Goal: Task Accomplishment & Management: Manage account settings

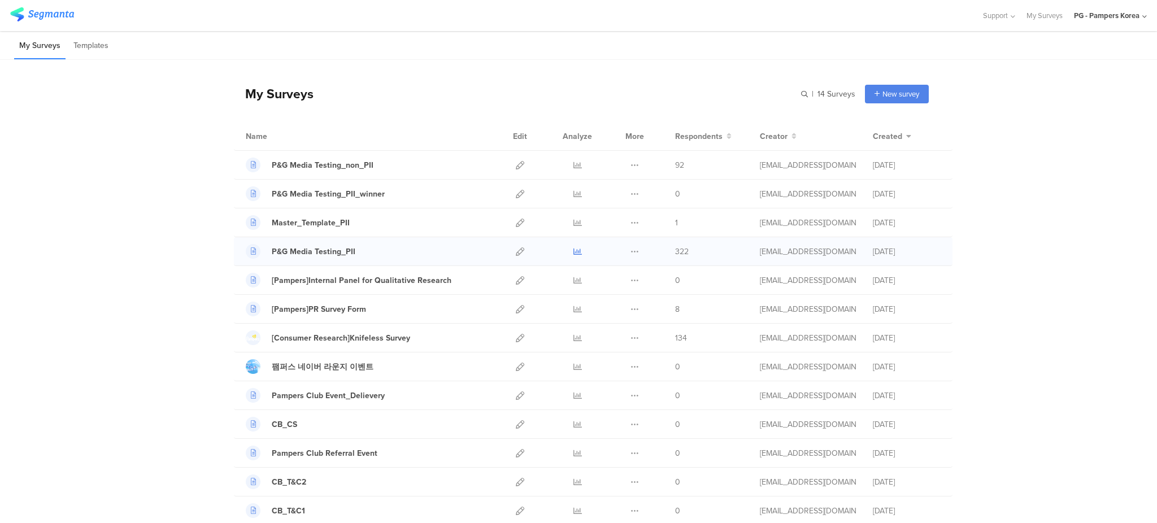
click at [573, 253] on icon at bounding box center [577, 251] width 8 height 8
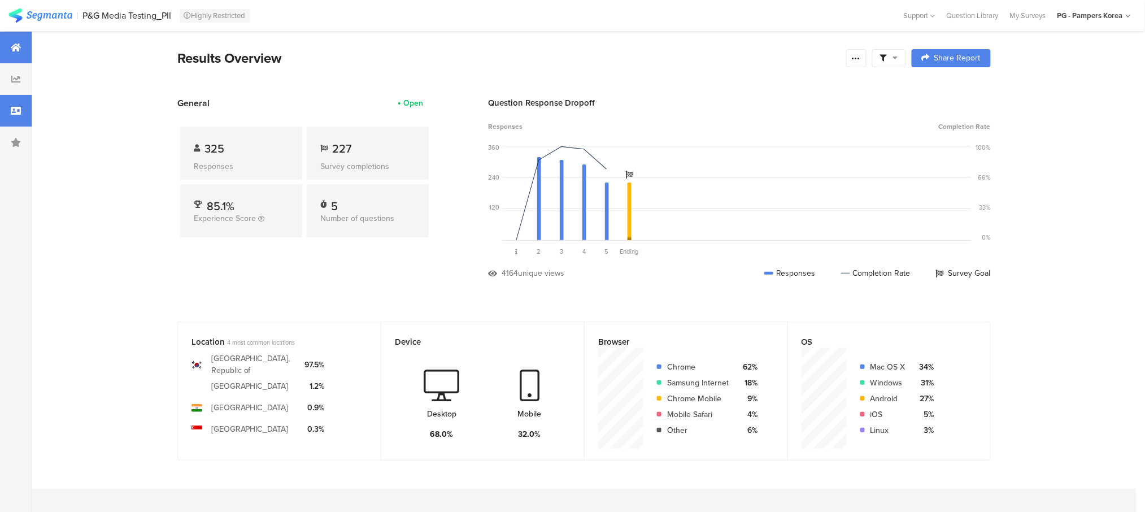
click at [23, 112] on div at bounding box center [16, 111] width 32 height 32
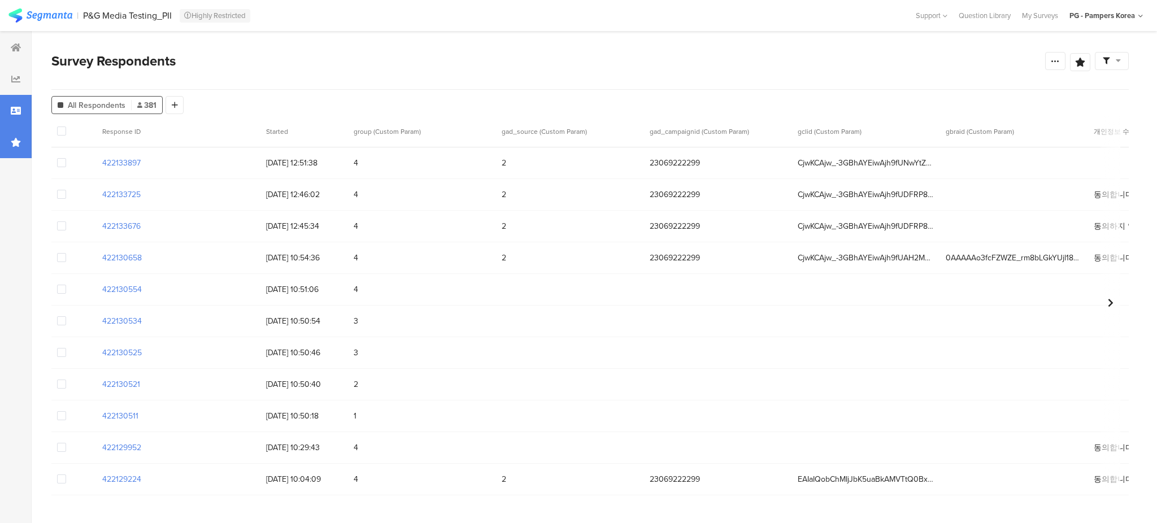
click at [14, 144] on icon at bounding box center [16, 142] width 10 height 9
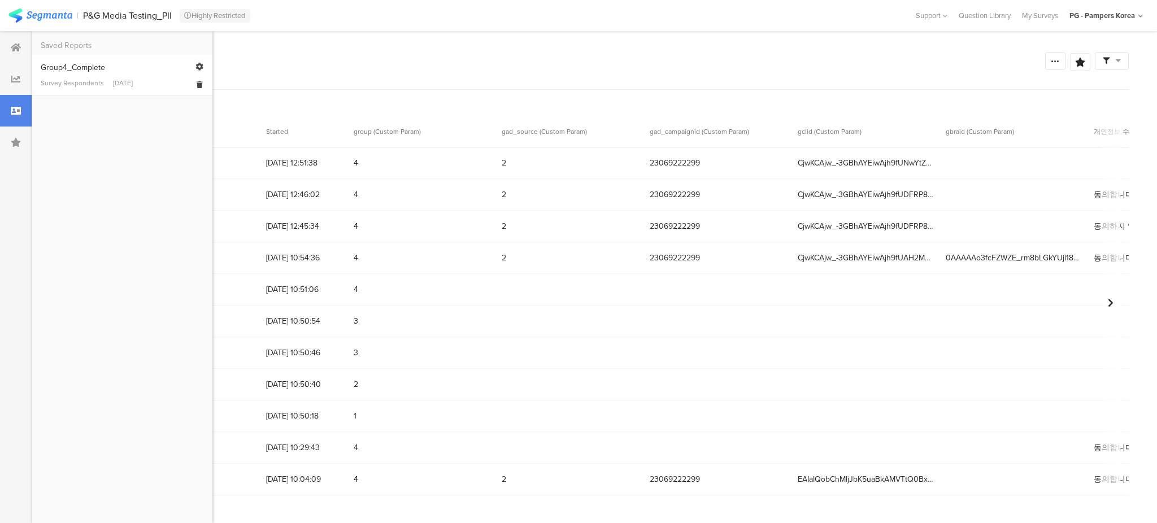
click at [102, 76] on link "Group4_Complete Survey Respondents [DATE]" at bounding box center [122, 75] width 163 height 27
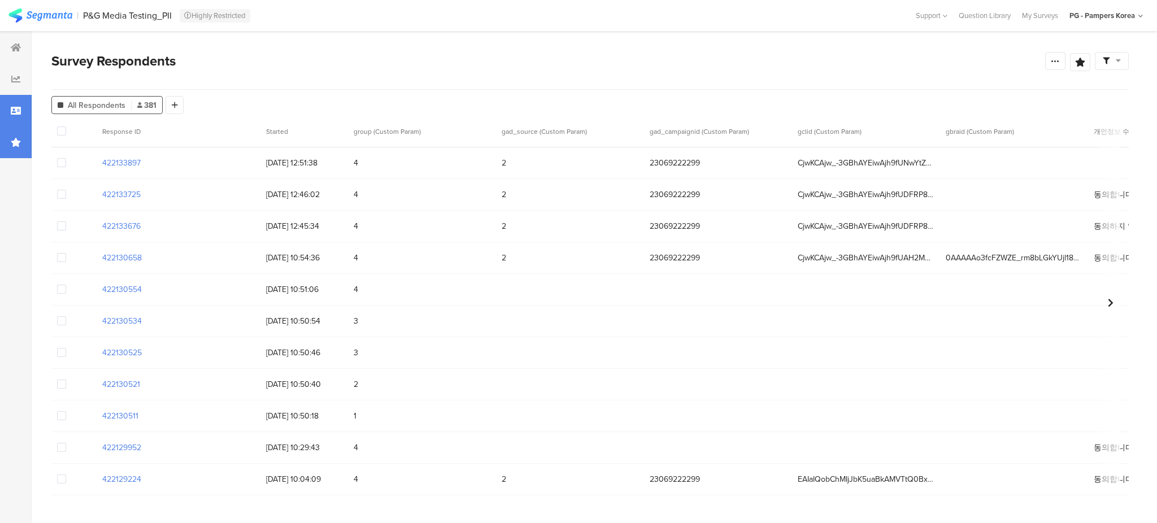
click at [11, 139] on icon at bounding box center [16, 142] width 10 height 9
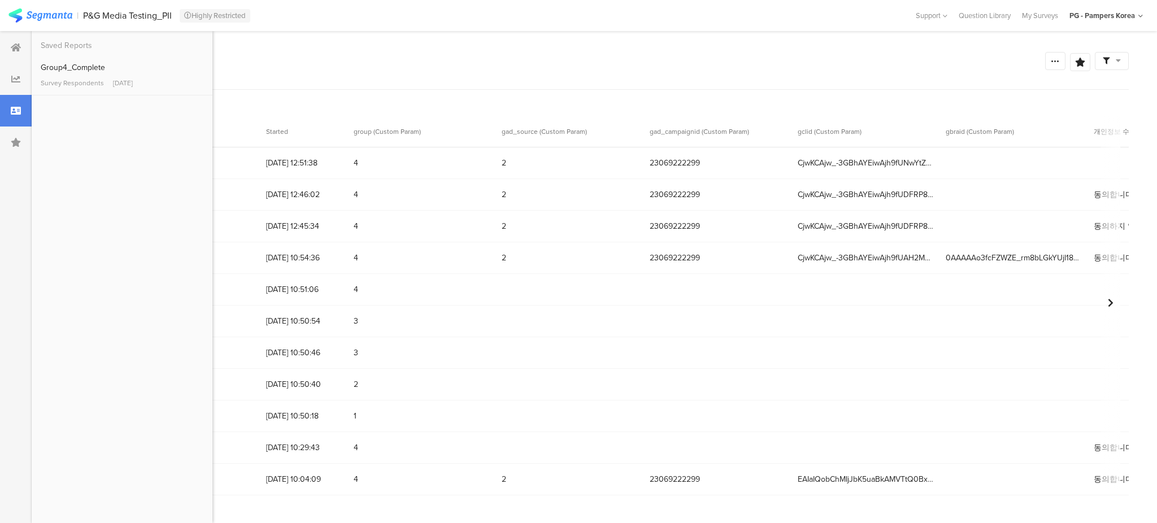
click at [23, 104] on div at bounding box center [16, 111] width 32 height 32
click at [367, 85] on div "Survey Respondents Confidence Level 95 % Preview survey Edit survey Export Resu…" at bounding box center [589, 70] width 1077 height 39
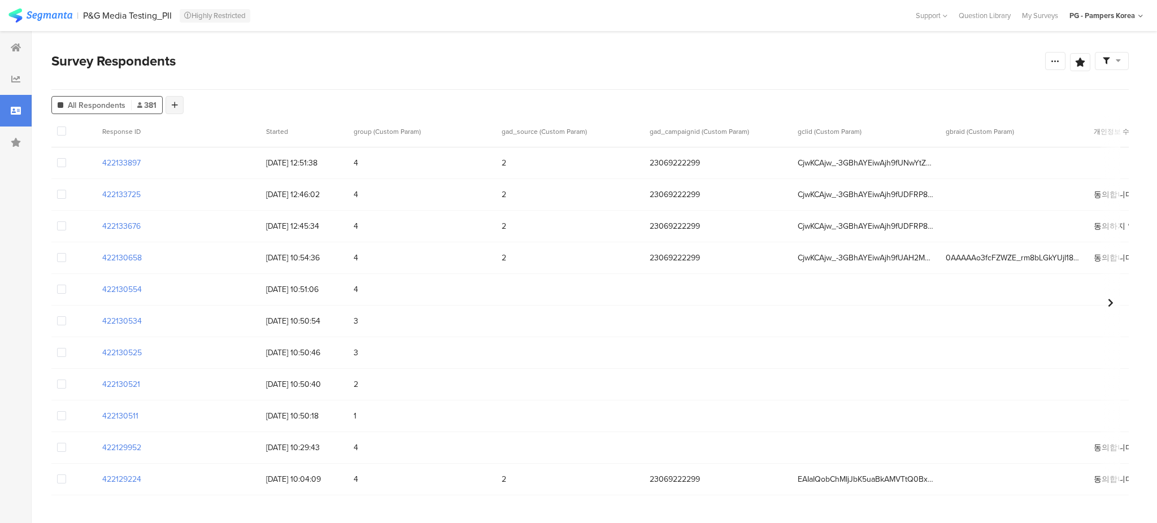
click at [178, 104] on div at bounding box center [175, 105] width 18 height 18
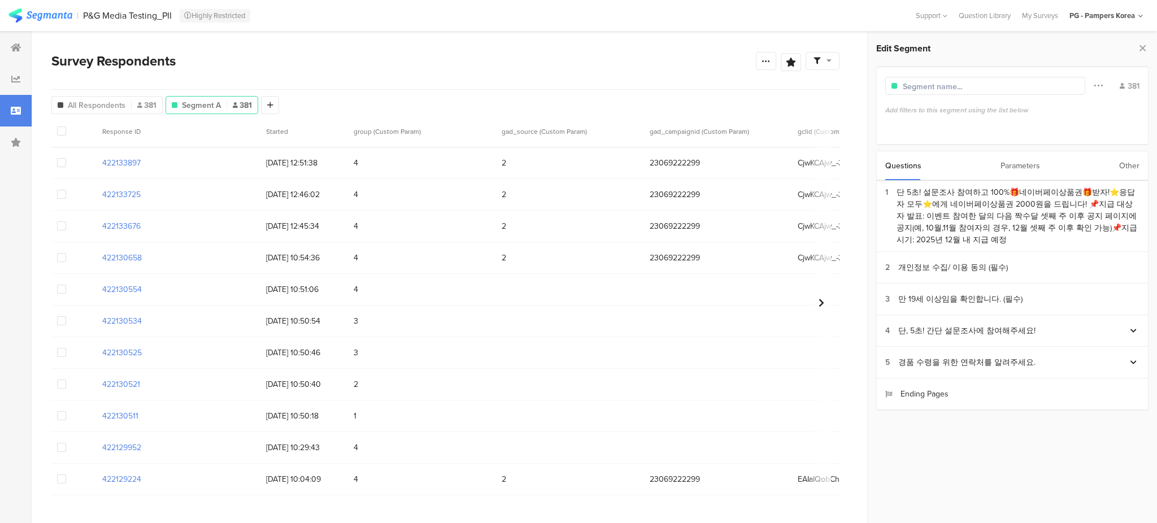
click at [1018, 158] on div "Parameters" at bounding box center [1020, 165] width 40 height 29
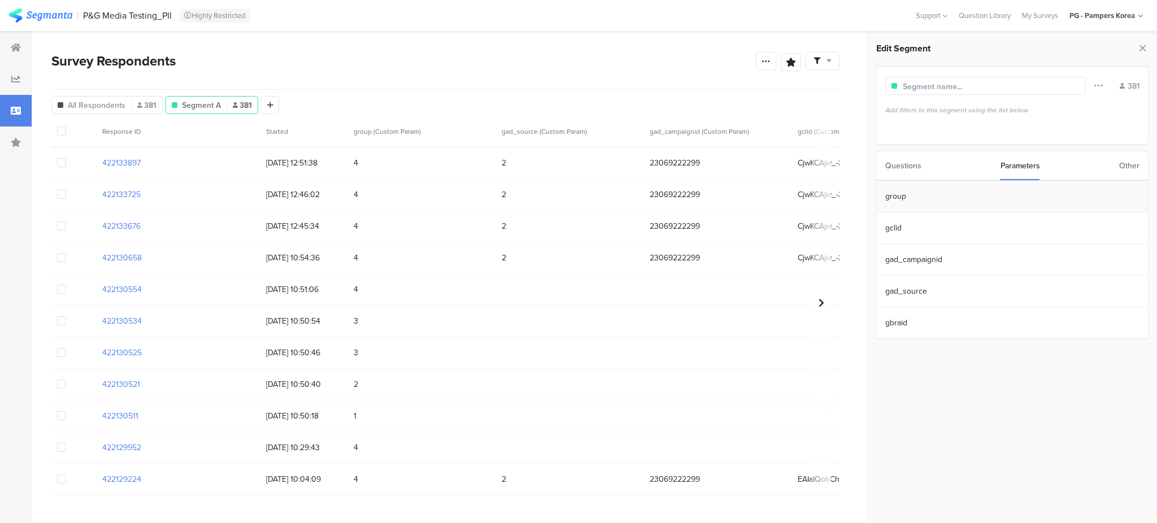
click at [917, 194] on section "group" at bounding box center [1012, 197] width 271 height 32
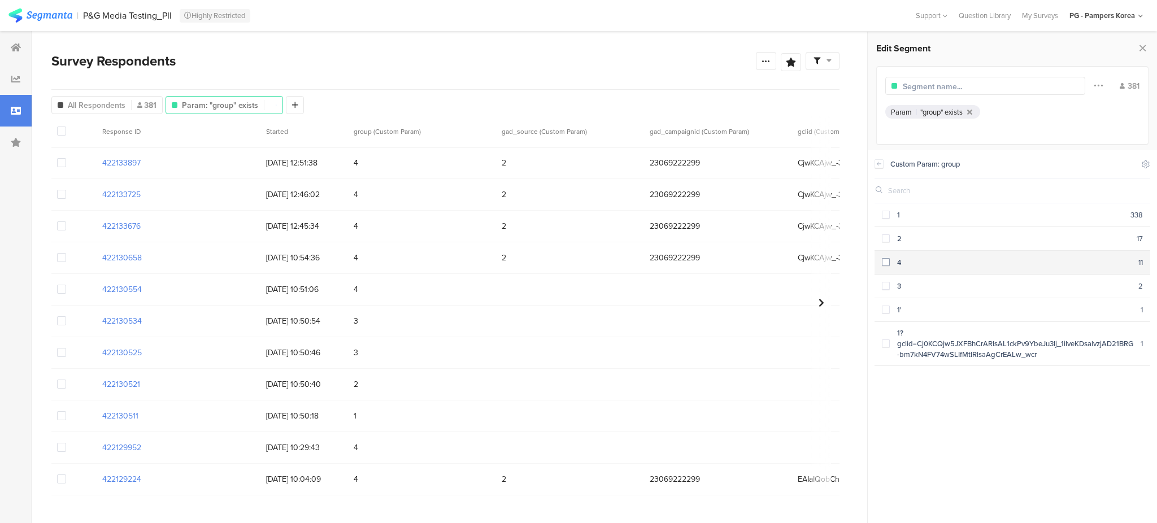
click at [884, 260] on span at bounding box center [886, 262] width 8 height 8
click at [881, 166] on icon at bounding box center [879, 163] width 8 height 9
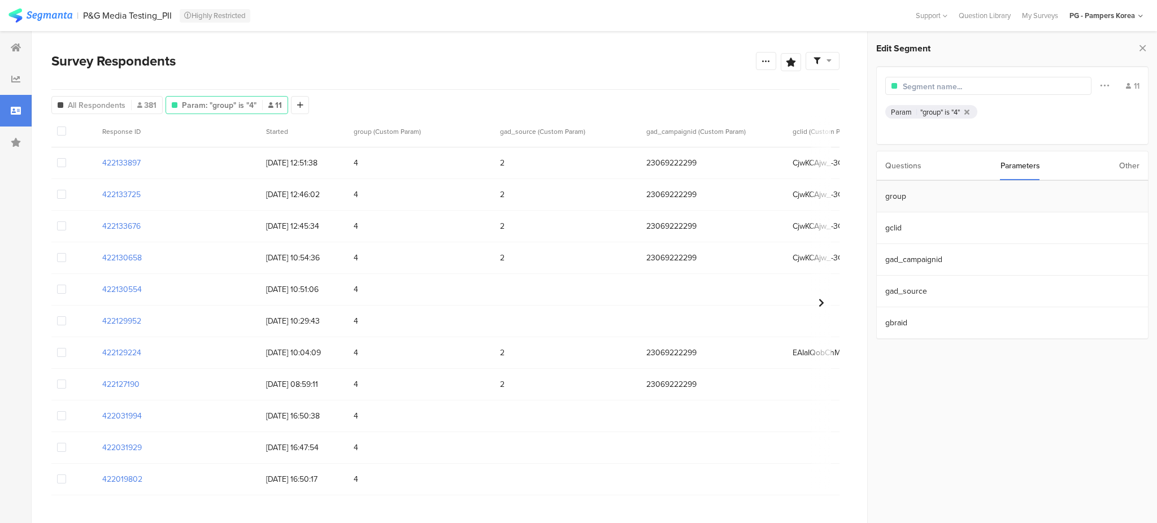
click at [916, 194] on section "group" at bounding box center [1012, 197] width 271 height 32
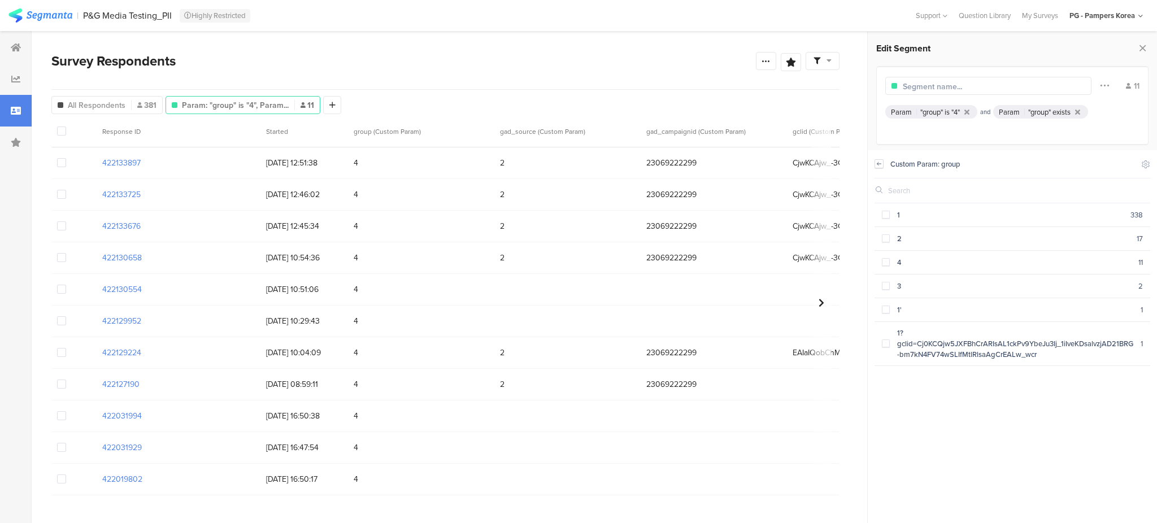
click at [879, 166] on icon at bounding box center [879, 163] width 8 height 9
click at [1077, 112] on div at bounding box center [1078, 111] width 10 height 7
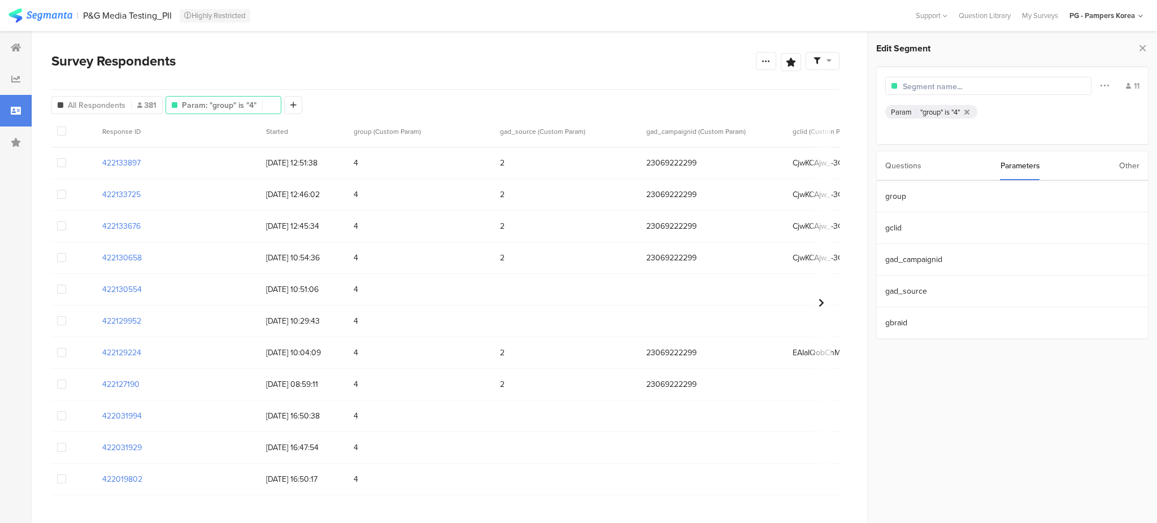
click at [906, 169] on div "Questions" at bounding box center [903, 165] width 36 height 29
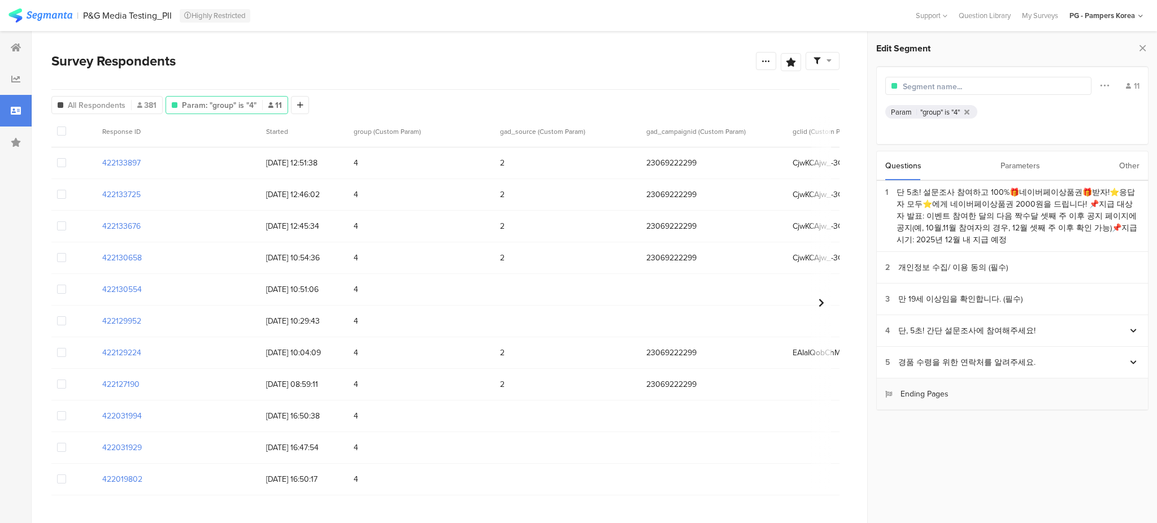
click at [931, 394] on div "Ending Pages" at bounding box center [916, 394] width 63 height 12
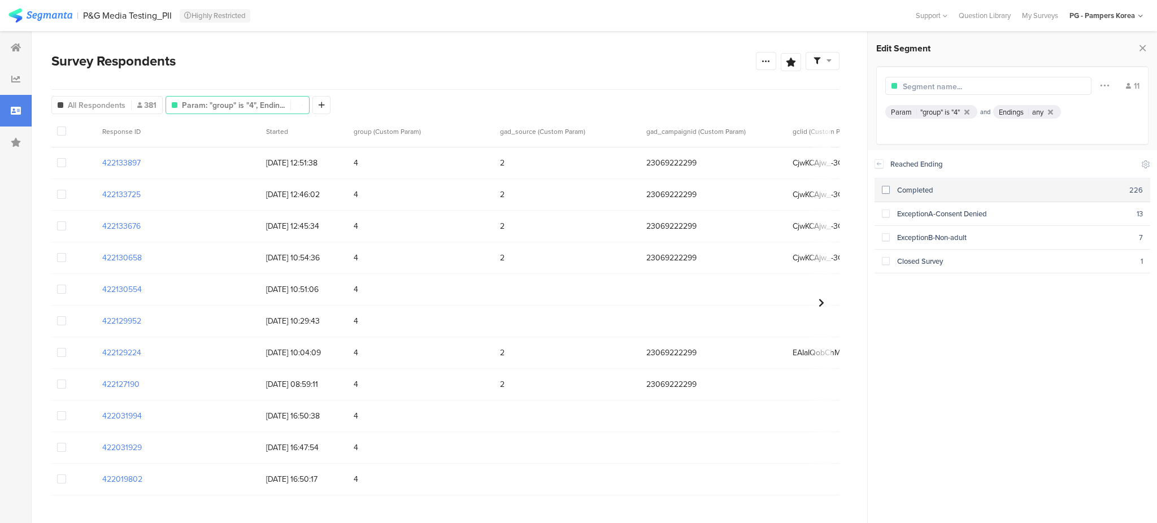
click at [887, 191] on span at bounding box center [886, 190] width 8 height 8
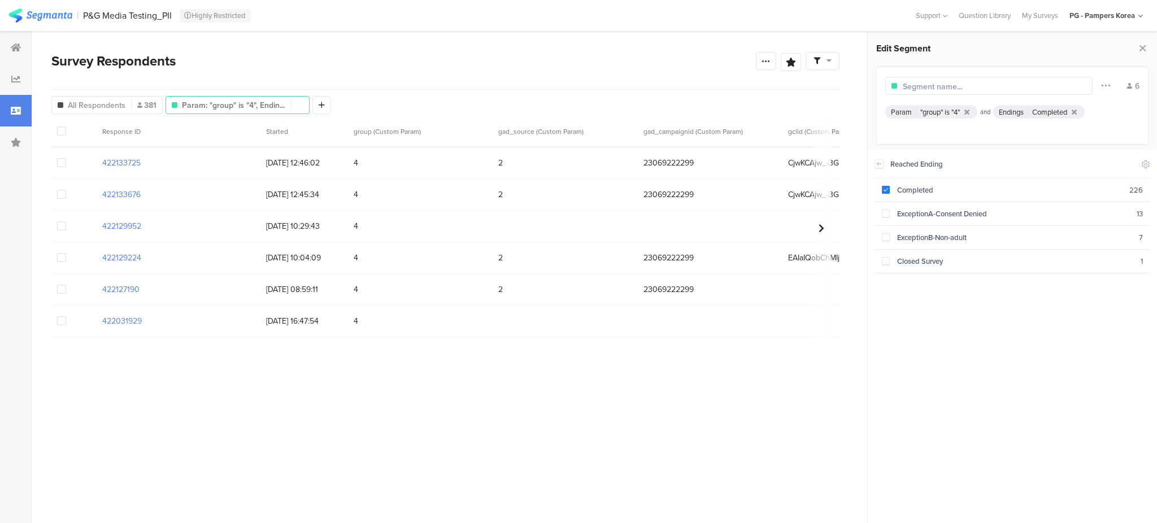
click at [968, 346] on section "Reached Ending Include Respondents Completed 226 ExceptionA-Consent Denied 13 E…" at bounding box center [1012, 336] width 289 height 373
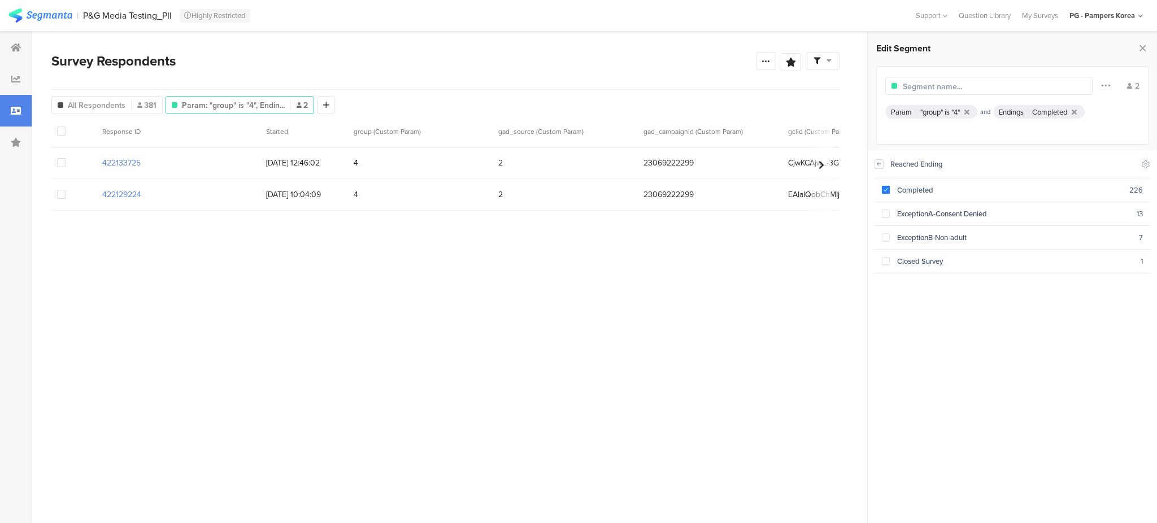
click at [879, 162] on icon at bounding box center [879, 163] width 8 height 9
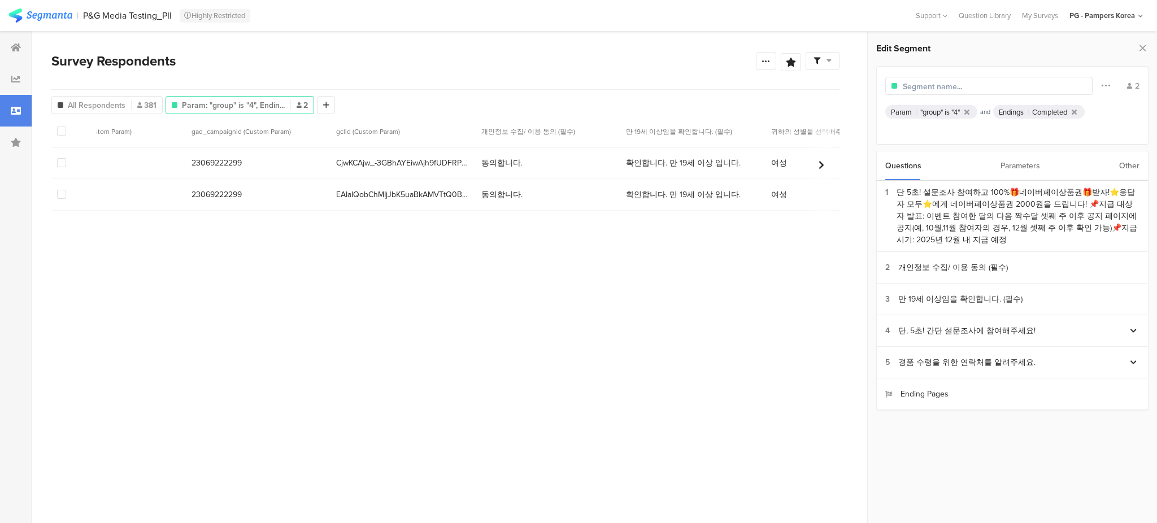
scroll to position [0, 1113]
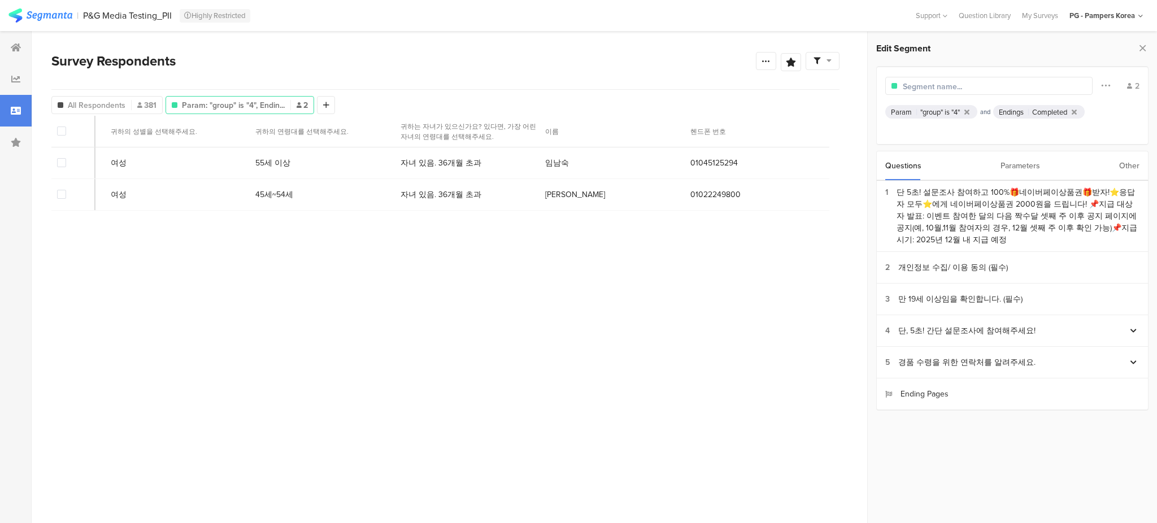
click at [747, 297] on section "Response ID Started group (Custom Param) gad_source (Custom Param) gad_campaign…" at bounding box center [445, 307] width 788 height 382
click at [952, 84] on input "text" at bounding box center [952, 87] width 98 height 12
type input "ㅎ"
type input "Group4"
click at [1016, 62] on div "Edit Segment Group4 Filter Conjunction And Or Segment Color 2 Param "group" is …" at bounding box center [1012, 225] width 289 height 387
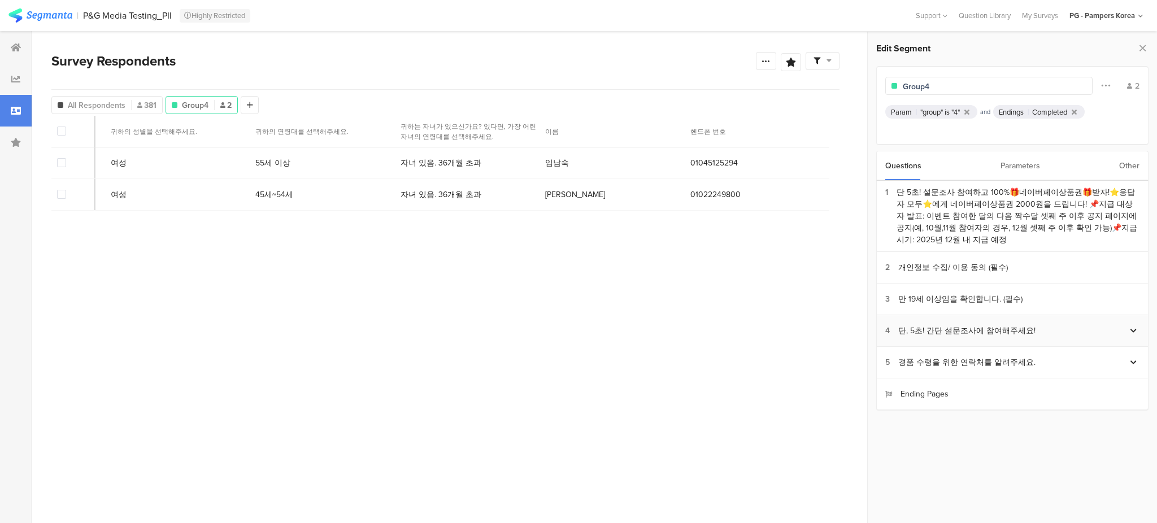
click at [1133, 331] on icon at bounding box center [1133, 331] width 6 height 7
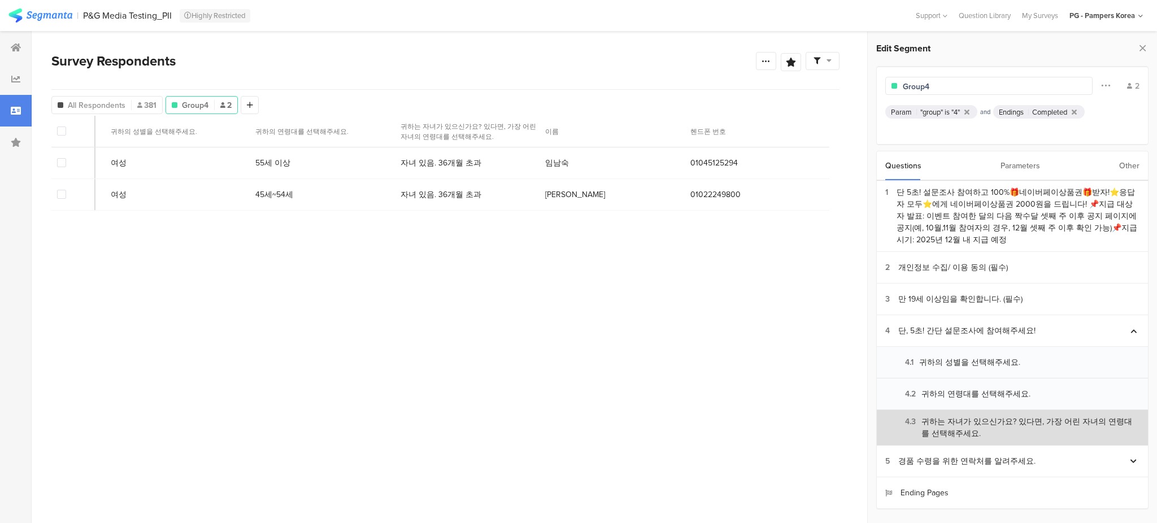
click at [977, 425] on div "4.3 귀하는 자녀가 있으신가요? 있다면, 가장 어린 자녀의 연령대를 선택해주세요." at bounding box center [1012, 428] width 254 height 24
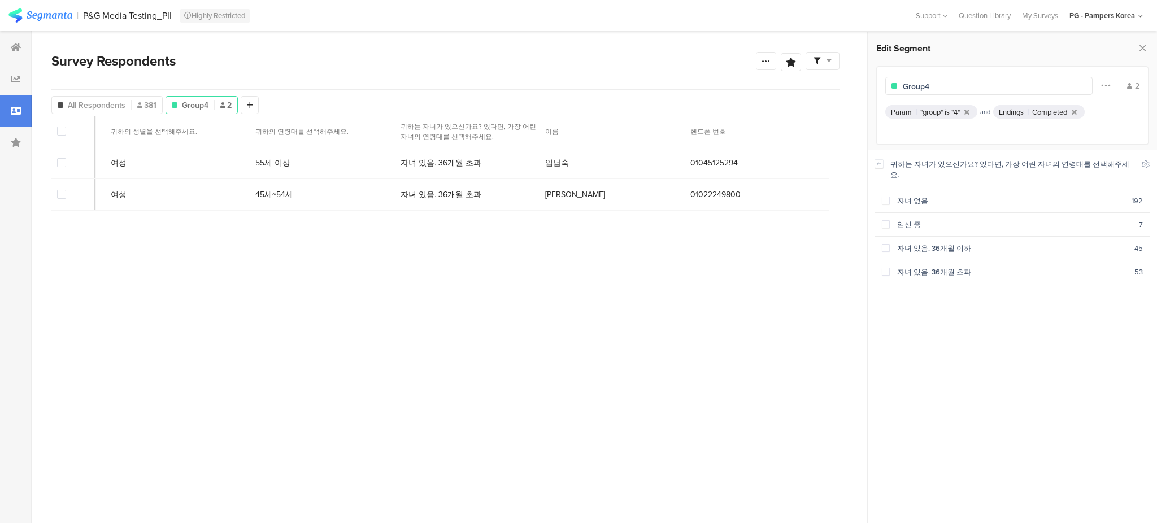
click at [1152, 171] on section "귀하는 자녀가 있으신가요? 있다면, 가장 어린 자녀의 연령대를 선택해주세요. Include Respondents 자녀 없음 192 임신 중 7…" at bounding box center [1012, 336] width 289 height 373
click at [1151, 164] on section "귀하는 자녀가 있으신가요? 있다면, 가장 어린 자녀의 연령대를 선택해주세요. Include Respondents 자녀 없음 192 임신 중 7…" at bounding box center [1012, 336] width 289 height 373
click at [1145, 164] on icon at bounding box center [1145, 164] width 9 height 9
click at [1136, 150] on div "귀하는 자녀가 있으신가요? 있다면, 가장 어린 자녀의 연령대를 선택해주세요." at bounding box center [1012, 169] width 276 height 39
click at [1146, 162] on icon at bounding box center [1145, 163] width 7 height 7
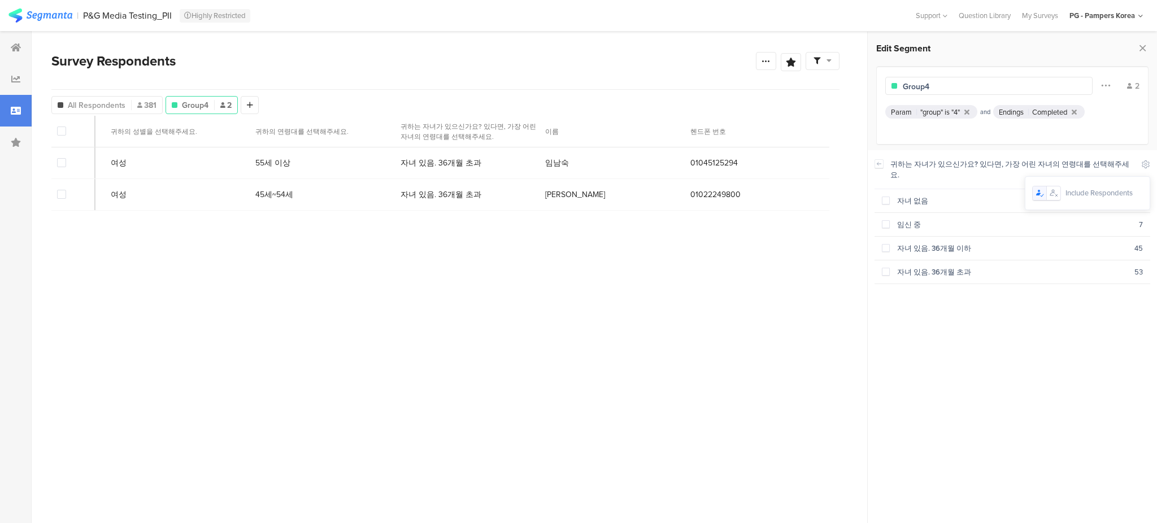
click at [1036, 197] on icon at bounding box center [1039, 193] width 9 height 9
click at [1077, 109] on icon at bounding box center [1074, 111] width 5 height 7
click at [882, 162] on icon at bounding box center [879, 163] width 8 height 9
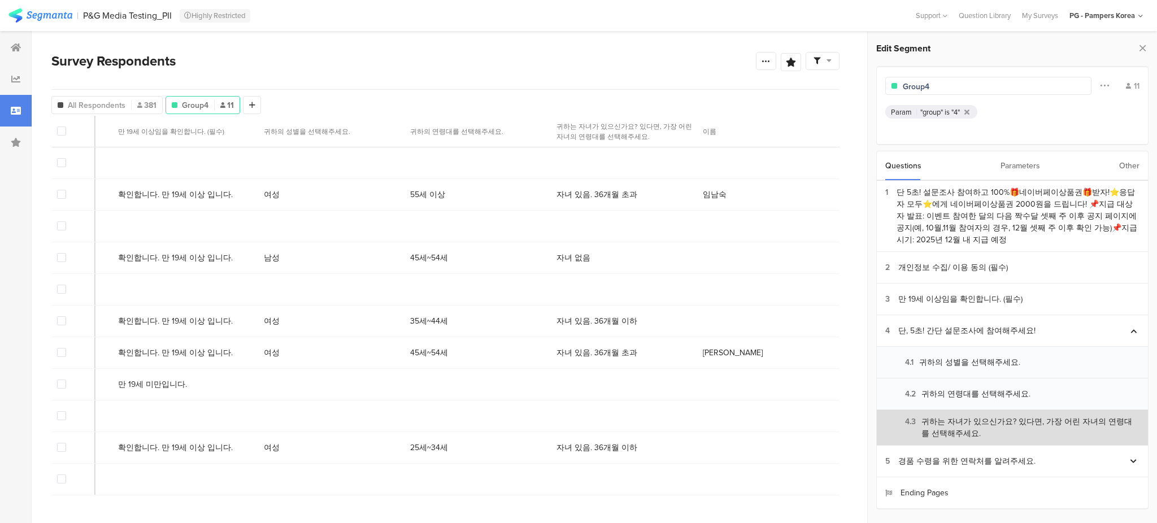
click at [1052, 434] on div "4.3 귀하는 자녀가 있으신가요? 있다면, 가장 어린 자녀의 연령대를 선택해주세요." at bounding box center [1012, 428] width 254 height 24
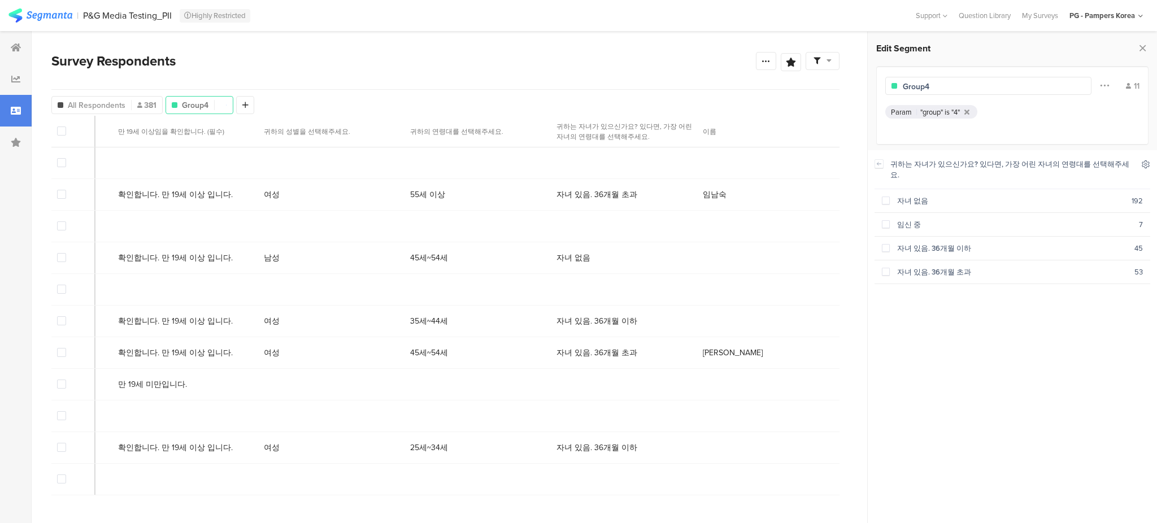
click at [1142, 162] on icon at bounding box center [1145, 163] width 7 height 7
click at [1039, 197] on icon at bounding box center [1039, 193] width 9 height 9
click at [883, 197] on span at bounding box center [886, 201] width 8 height 8
drag, startPoint x: 886, startPoint y: 209, endPoint x: 887, endPoint y: 219, distance: 10.2
click at [887, 219] on label at bounding box center [886, 225] width 8 height 12
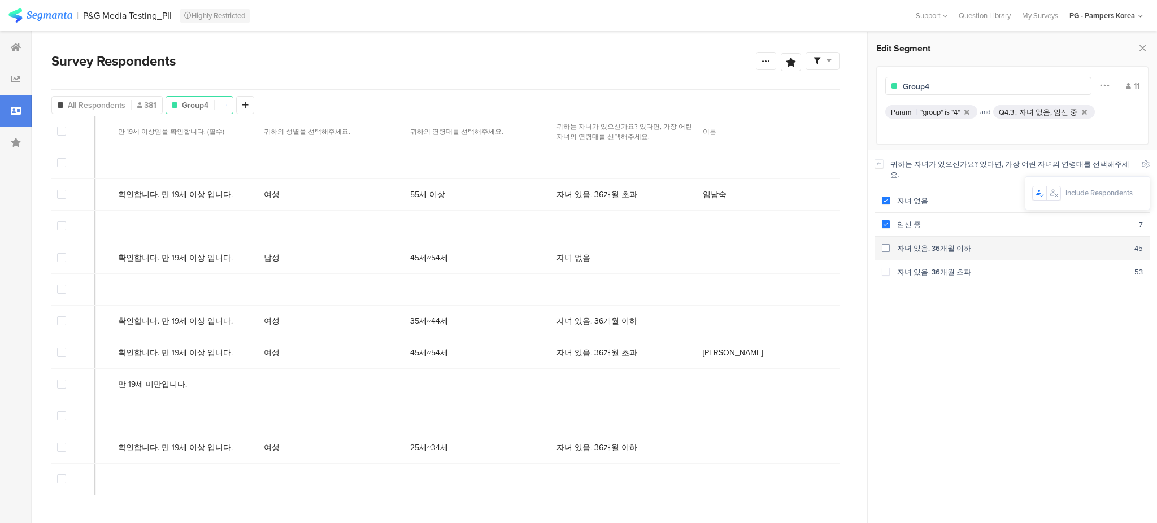
click at [886, 244] on span at bounding box center [886, 248] width 8 height 8
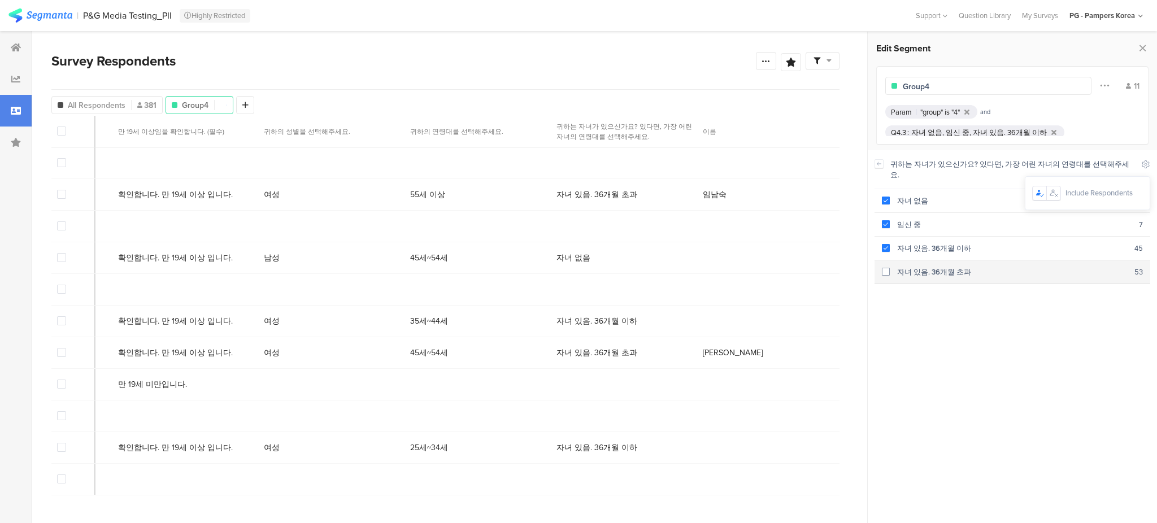
click at [883, 268] on span at bounding box center [886, 272] width 8 height 8
click at [1036, 386] on div "귀하는 자녀가 있으신가요? 있다면, 가장 어린 자녀의 연령대를 선택해주세요. 자녀 없음 192 임신 중 7 자녀 있음. 36개월 이하 45 자…" at bounding box center [1012, 333] width 276 height 366
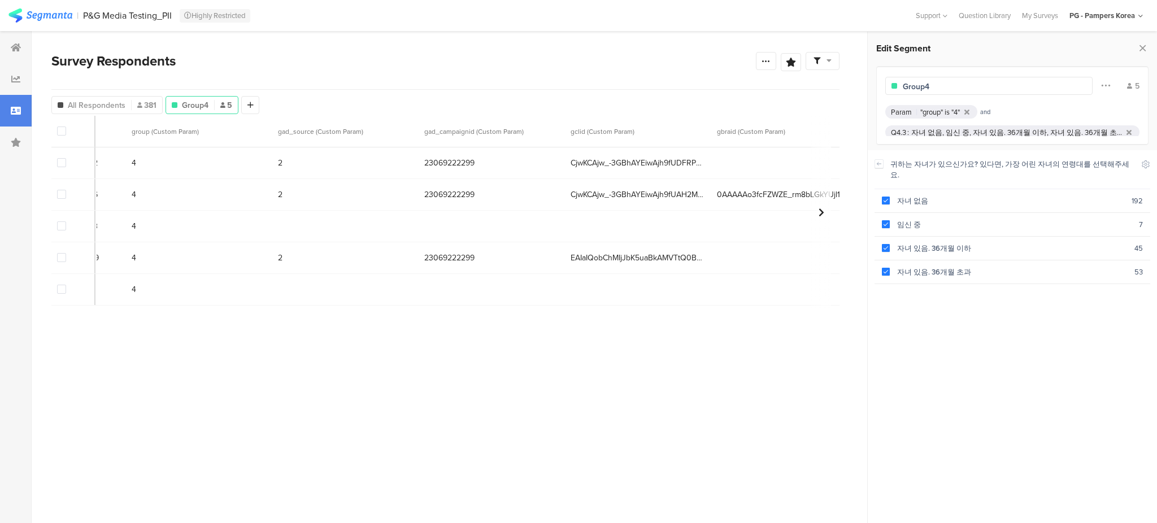
scroll to position [0, 225]
click at [874, 166] on div at bounding box center [878, 163] width 9 height 9
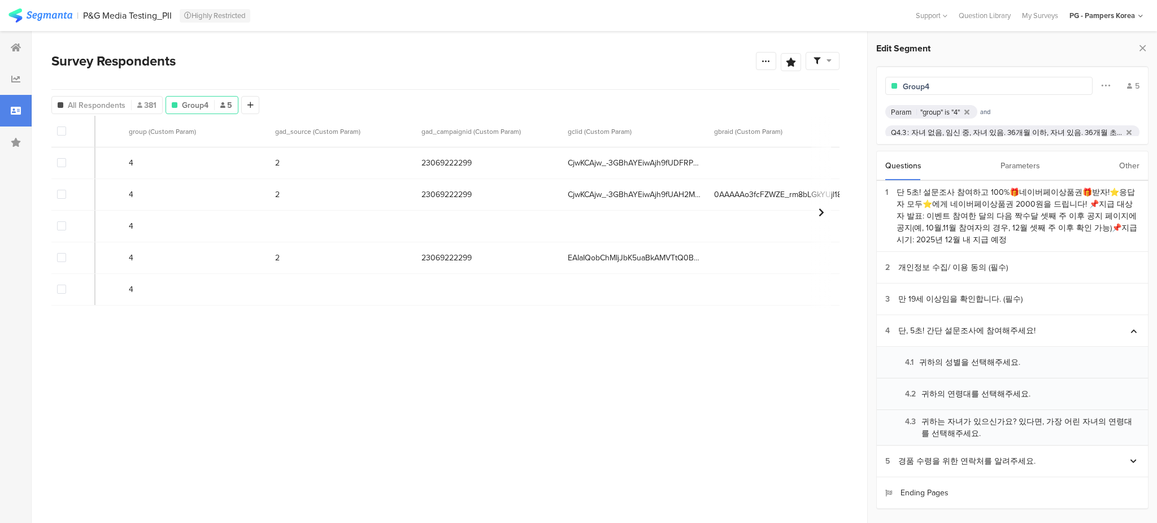
click at [1033, 162] on div "Parameters" at bounding box center [1020, 165] width 40 height 29
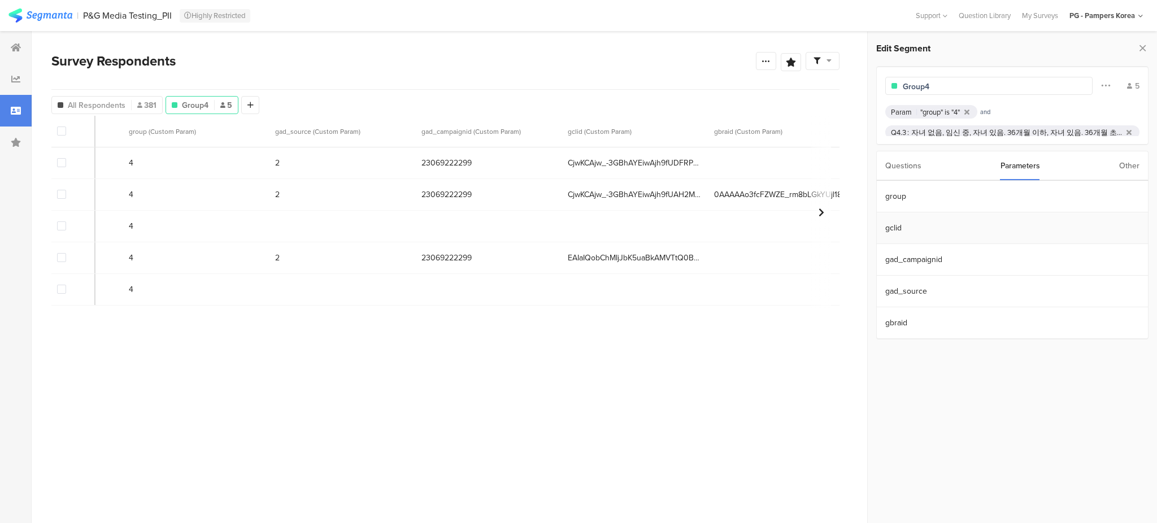
click at [915, 228] on section "gclid" at bounding box center [1012, 228] width 271 height 32
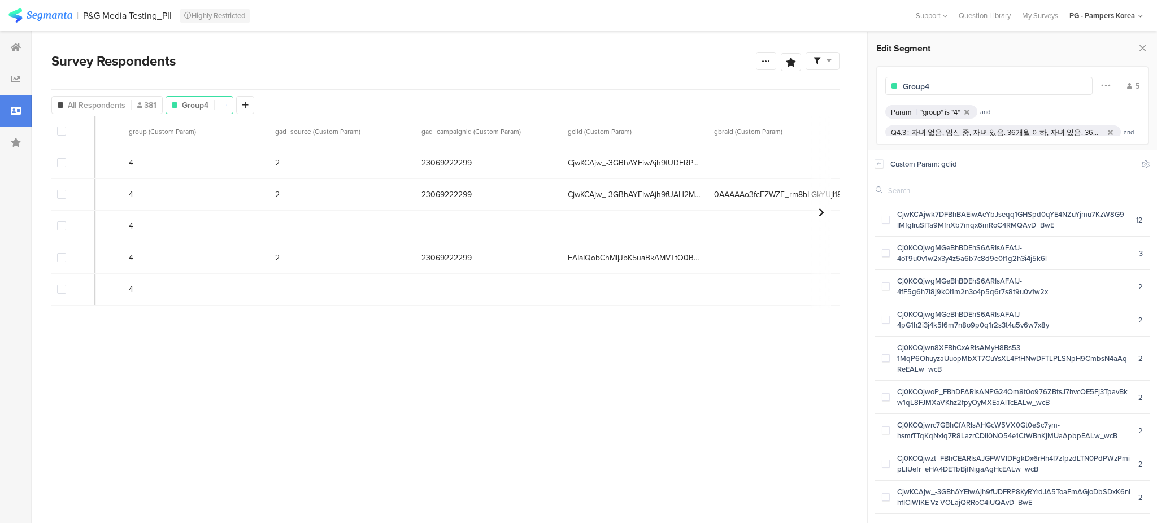
click at [1150, 160] on section "Custom Param: gclid Include Respondents CjwKCAjwk7DFBhBAEiwAeYbJseqq1GHSpd0qYE4…" at bounding box center [1012, 336] width 289 height 373
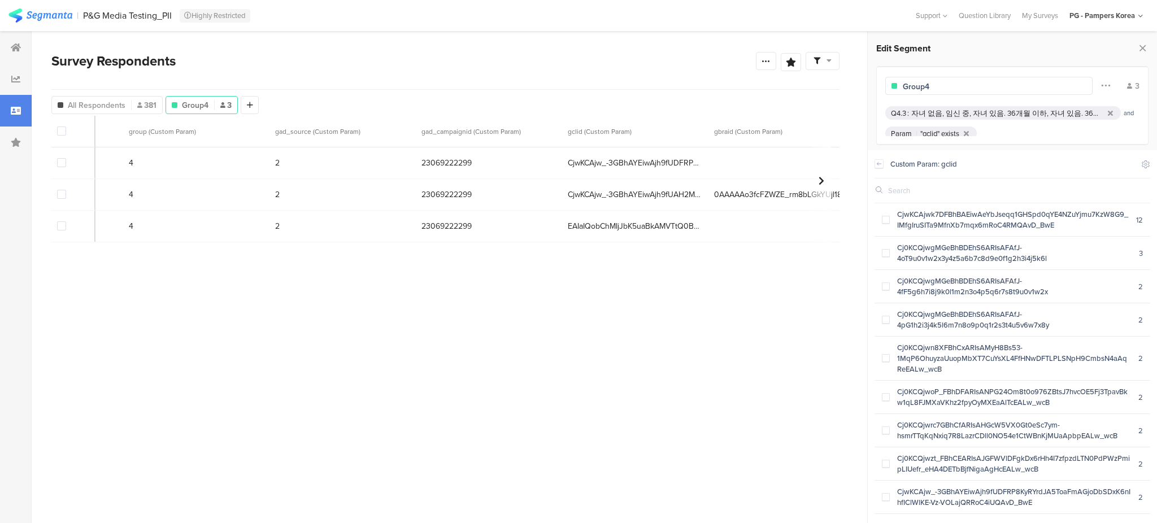
scroll to position [30, 0]
click at [613, 88] on div "Survey Respondents Confidence Level 95 % Preview survey Edit survey Export Resu…" at bounding box center [445, 70] width 788 height 39
click at [760, 62] on div at bounding box center [766, 61] width 20 height 18
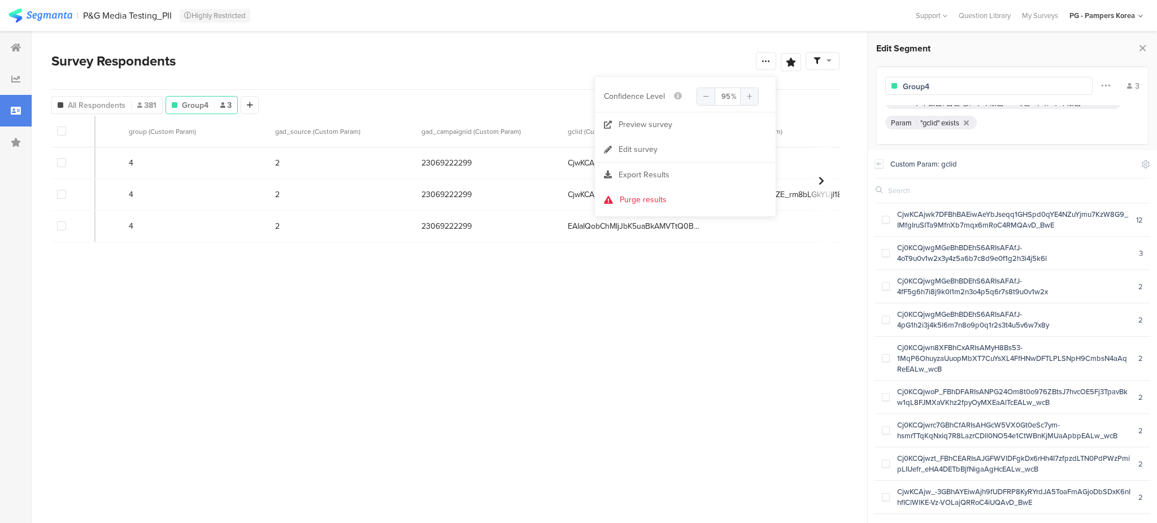
click at [687, 62] on div "Survey Respondents" at bounding box center [403, 61] width 704 height 20
click at [786, 59] on icon at bounding box center [791, 62] width 10 height 9
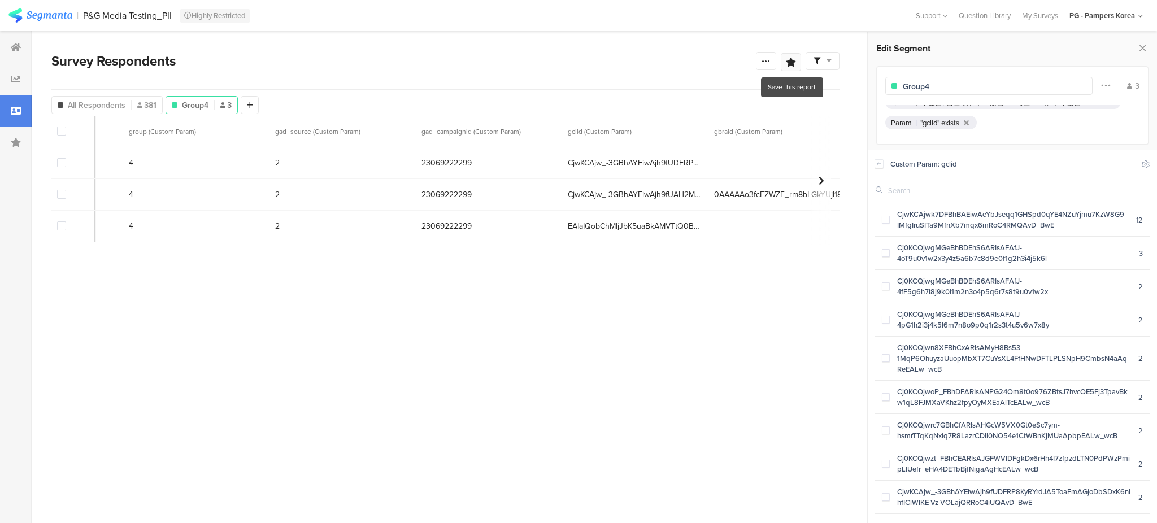
click at [794, 64] on icon at bounding box center [791, 62] width 10 height 9
click at [711, 132] on input "text" at bounding box center [712, 132] width 149 height 18
type input "Group4"
click at [576, 166] on span "Save" at bounding box center [577, 170] width 20 height 13
click at [798, 62] on div at bounding box center [791, 62] width 20 height 18
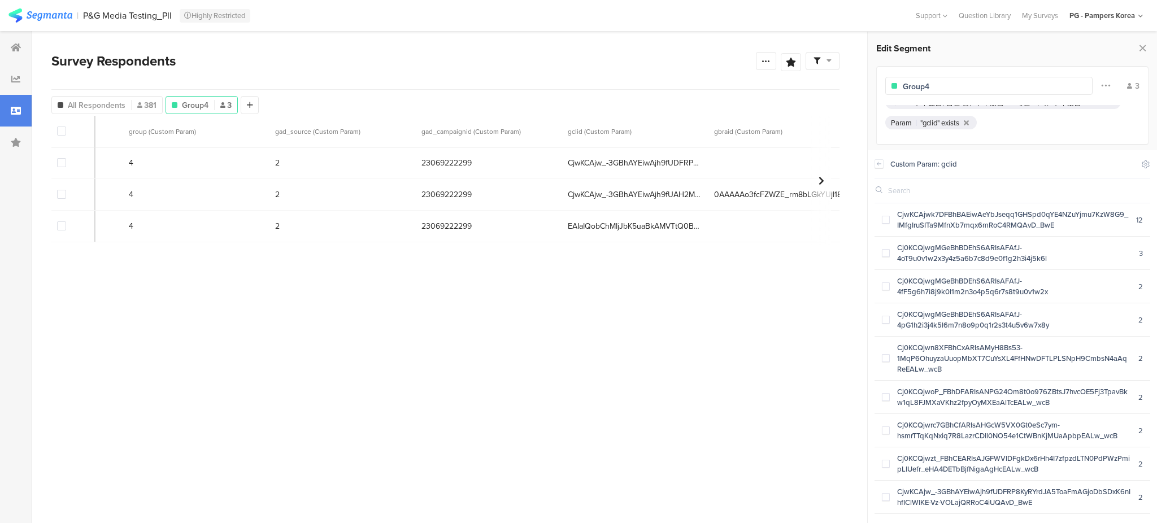
click at [665, 67] on div "Survey Respondents" at bounding box center [403, 61] width 704 height 20
click at [794, 62] on icon at bounding box center [791, 62] width 10 height 9
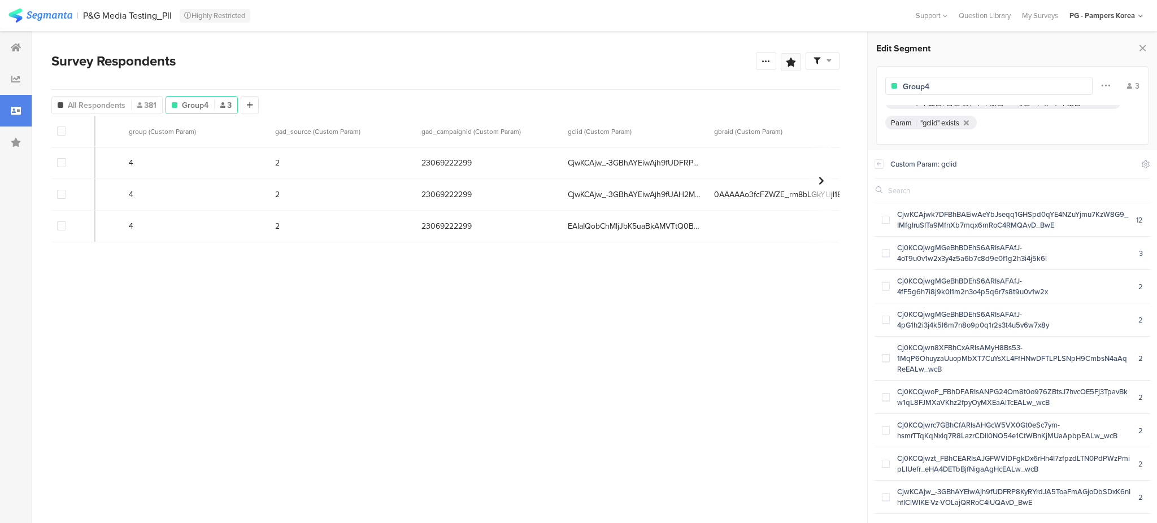
click at [791, 59] on icon at bounding box center [791, 62] width 10 height 9
click at [664, 127] on input "text" at bounding box center [712, 132] width 149 height 18
type input "Group4"
click at [572, 171] on span "Save" at bounding box center [577, 170] width 20 height 13
click at [23, 132] on div at bounding box center [16, 143] width 32 height 32
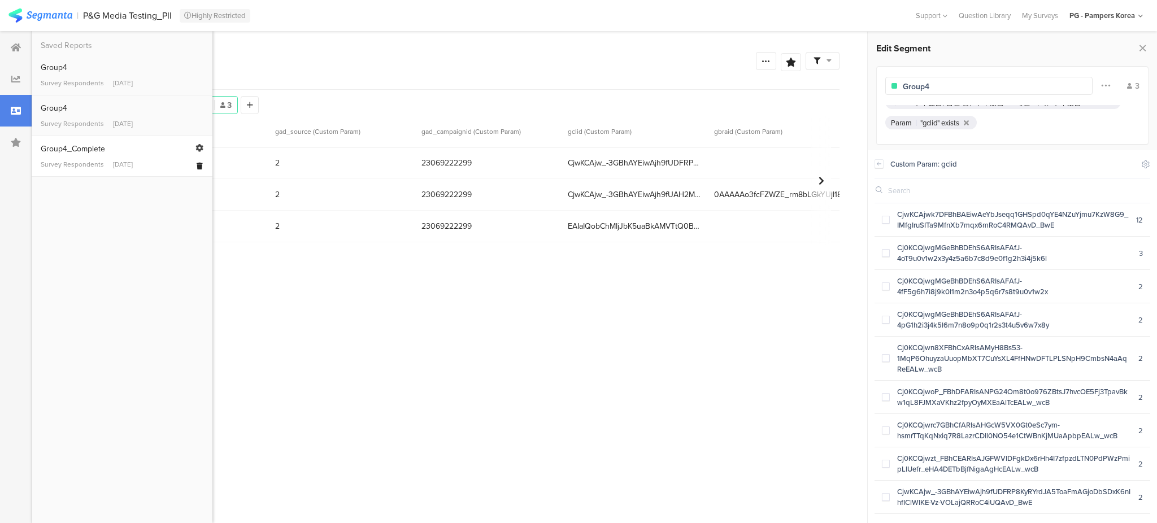
click at [195, 167] on div at bounding box center [199, 165] width 11 height 18
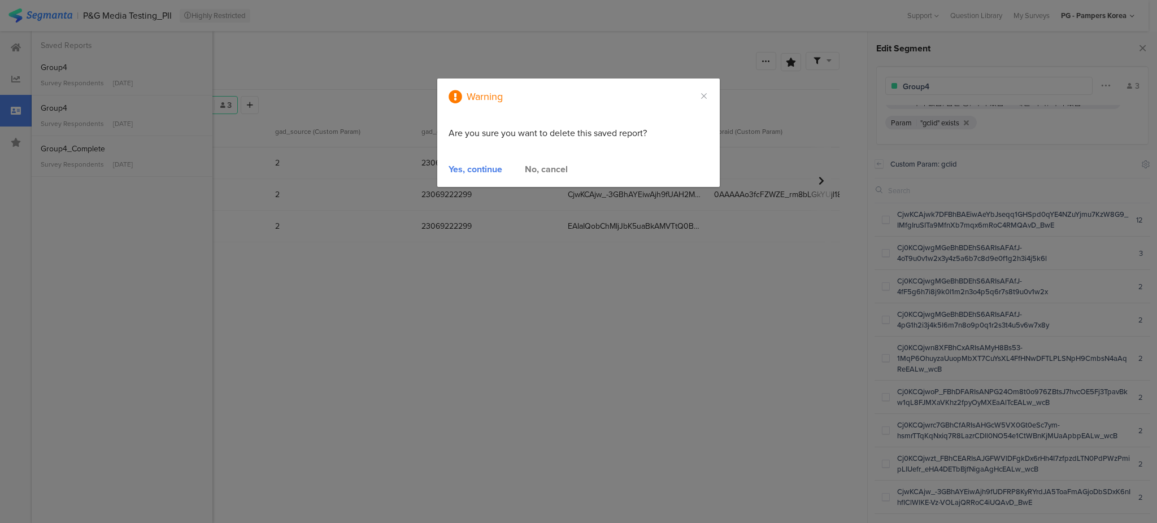
click at [484, 167] on div "Yes, continue" at bounding box center [475, 169] width 54 height 13
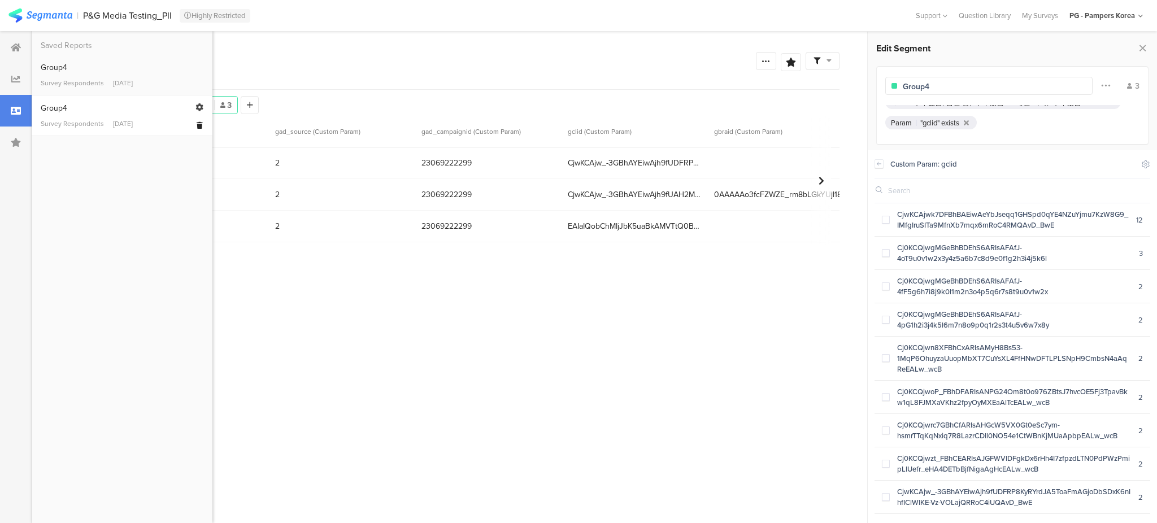
click at [197, 127] on icon at bounding box center [200, 125] width 6 height 7
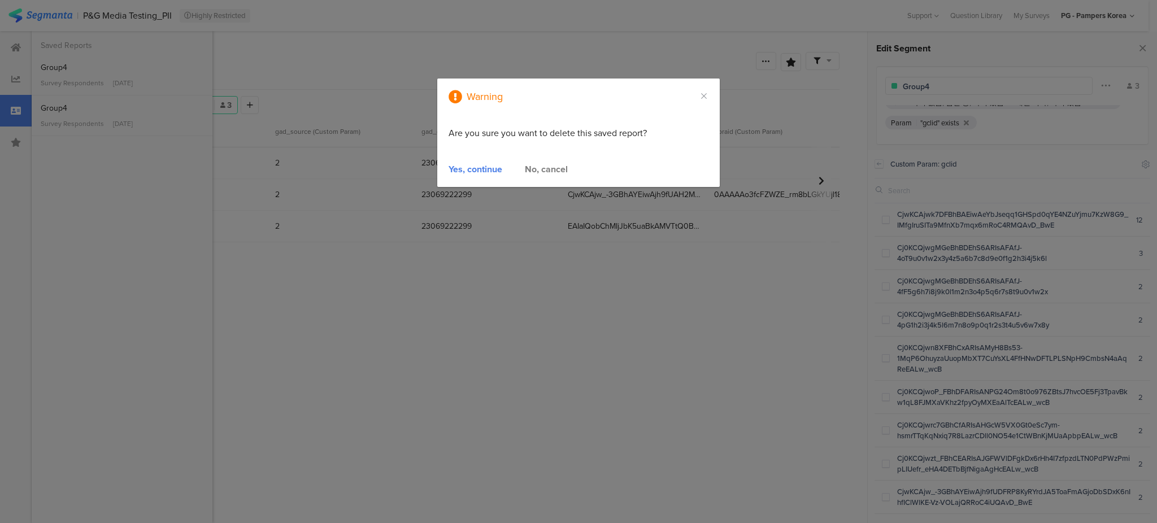
click at [489, 166] on div "Yes, continue" at bounding box center [475, 169] width 54 height 13
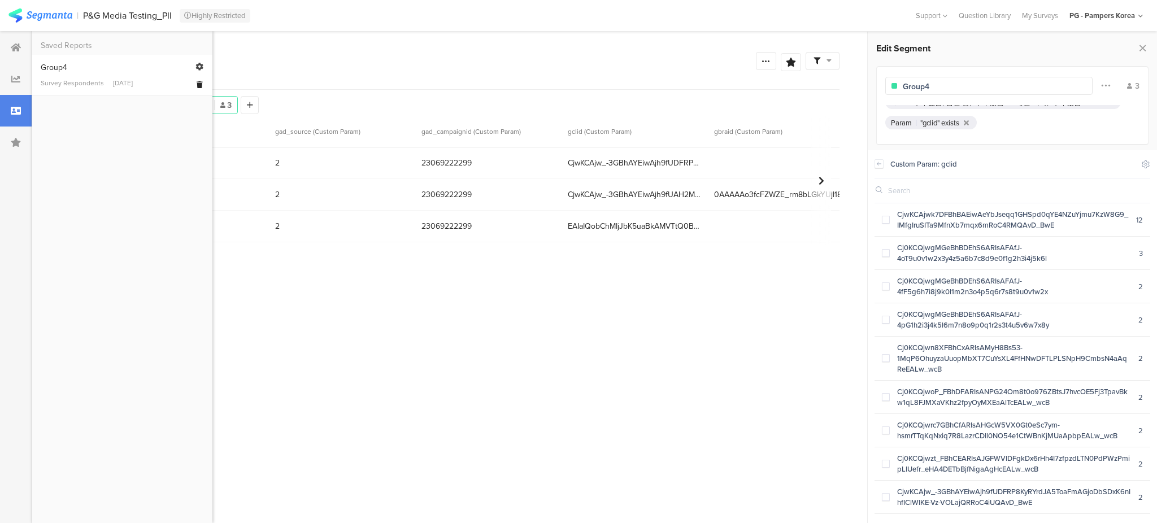
click at [199, 82] on icon at bounding box center [200, 84] width 6 height 7
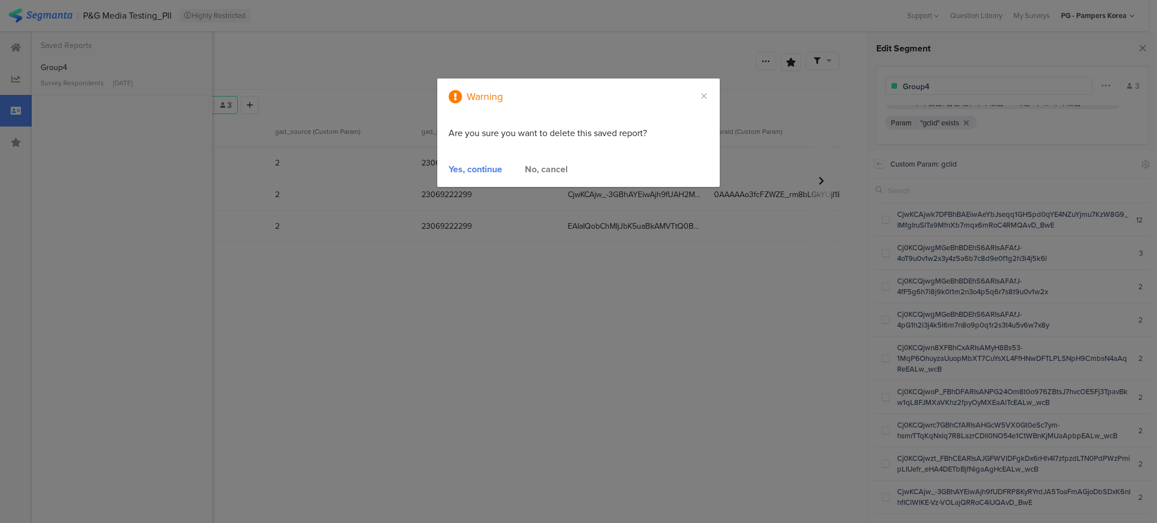
click at [454, 163] on div "Yes, continue" at bounding box center [475, 169] width 54 height 13
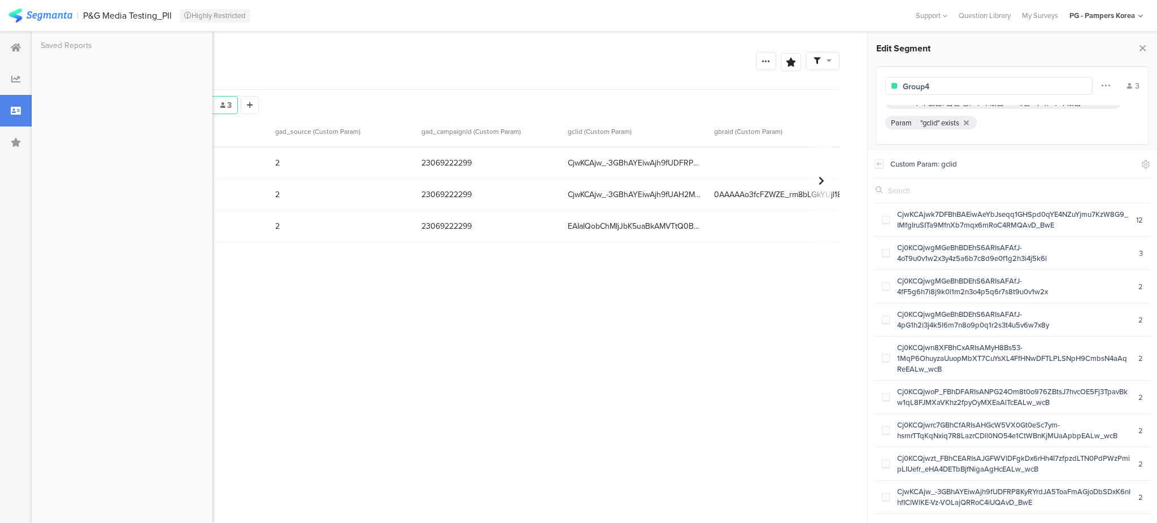
click at [423, 56] on div "Survey Respondents" at bounding box center [403, 61] width 704 height 20
click at [794, 61] on icon at bounding box center [791, 62] width 10 height 9
click at [789, 63] on icon at bounding box center [791, 62] width 10 height 9
click at [786, 63] on icon at bounding box center [791, 62] width 10 height 9
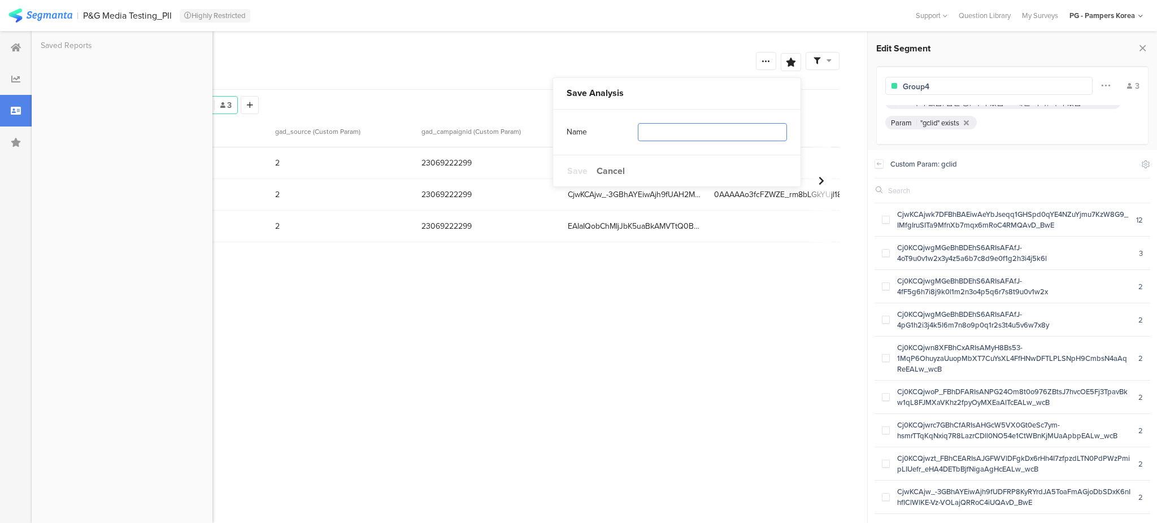
click at [683, 136] on input "text" at bounding box center [712, 132] width 149 height 18
type input "Group4"
click at [576, 169] on span "Save" at bounding box center [577, 170] width 20 height 13
click at [134, 75] on link "Group4 Survey Respondents [DATE]" at bounding box center [122, 75] width 163 height 27
click at [297, 77] on div "Survey Respondents Complete Responses Only Edit Sample" at bounding box center [445, 70] width 788 height 39
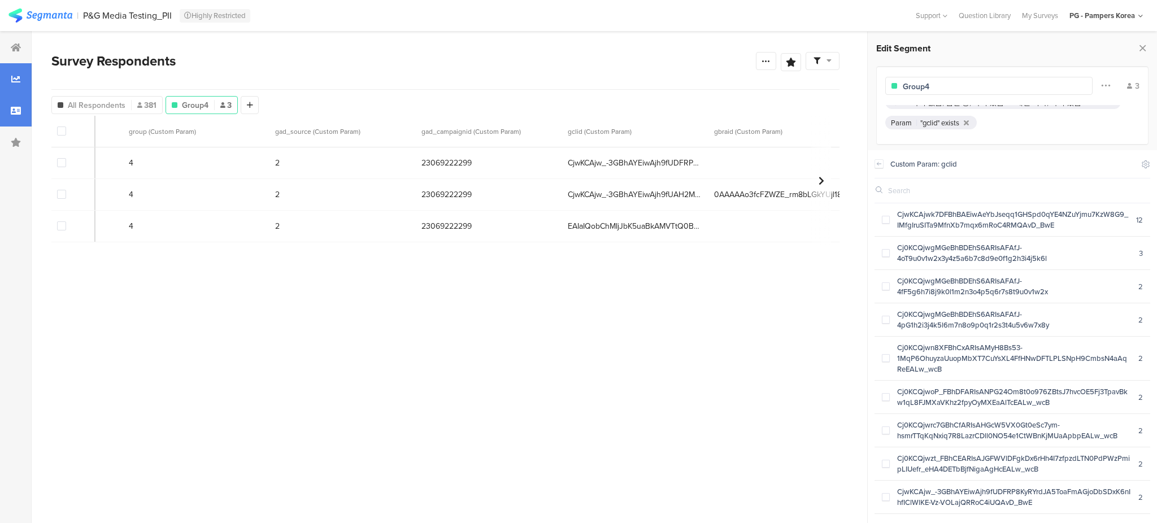
click at [15, 69] on div at bounding box center [16, 79] width 32 height 32
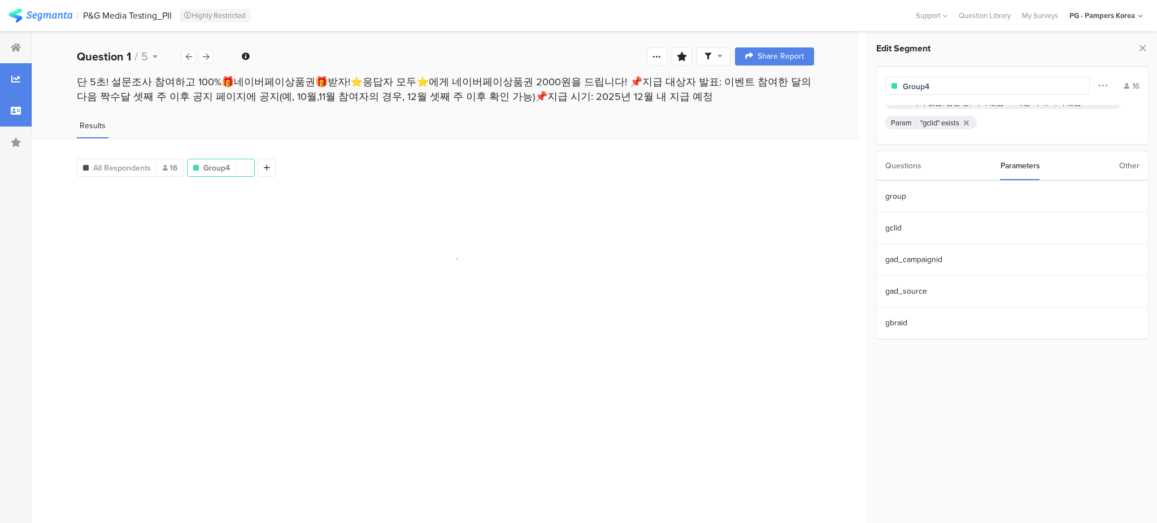
click at [16, 109] on icon at bounding box center [16, 110] width 10 height 9
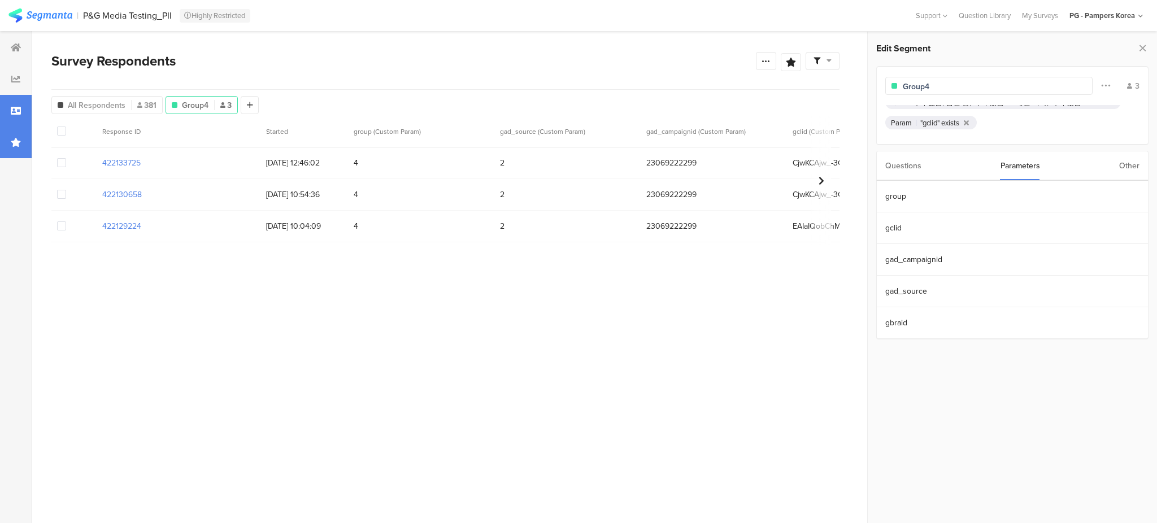
click at [14, 143] on icon at bounding box center [16, 142] width 10 height 9
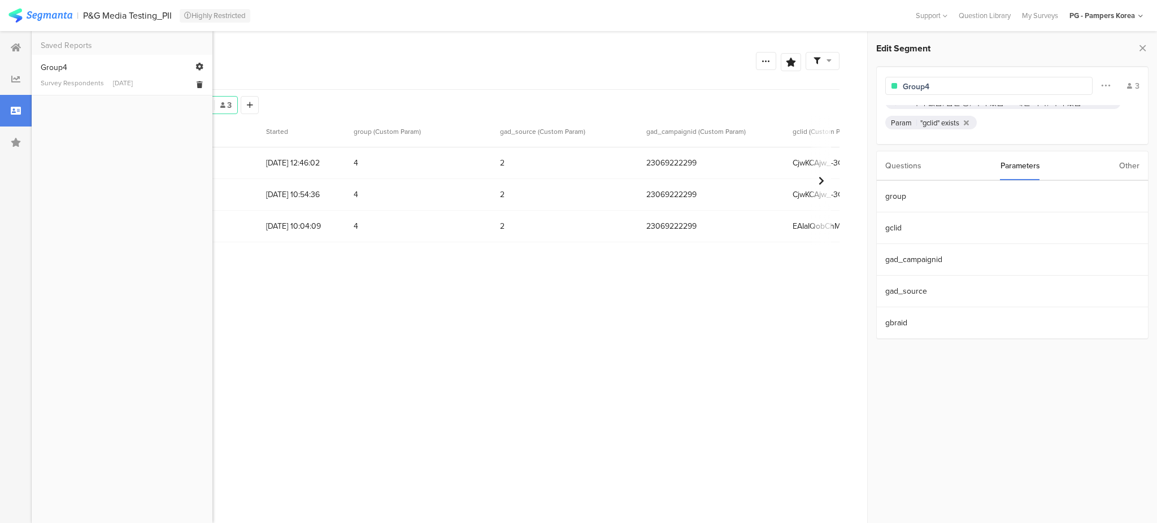
click at [110, 76] on link "Group4 Survey Respondents [DATE]" at bounding box center [122, 75] width 163 height 27
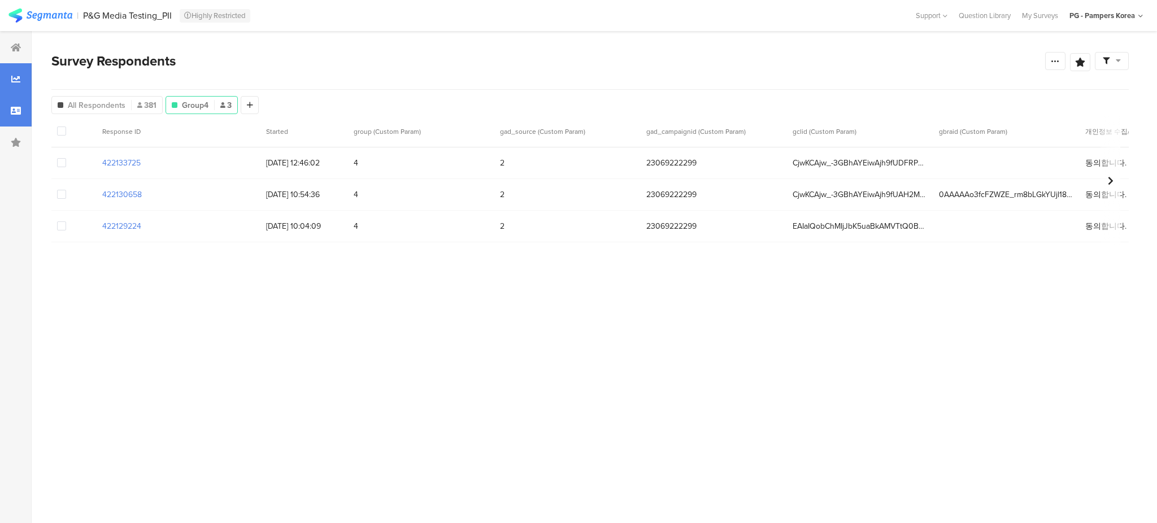
click at [23, 84] on div at bounding box center [16, 79] width 32 height 32
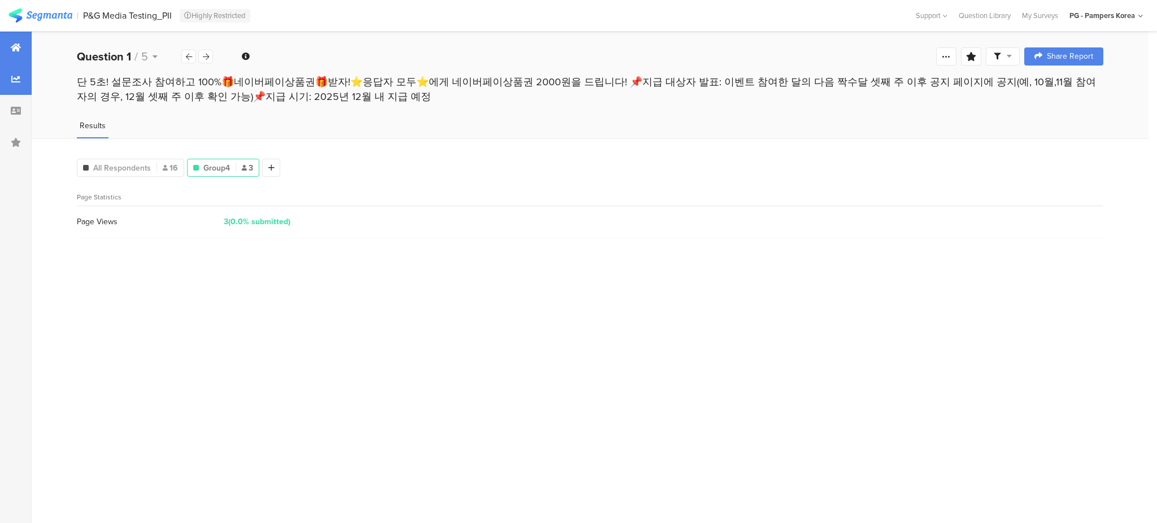
click at [23, 55] on div at bounding box center [16, 48] width 32 height 32
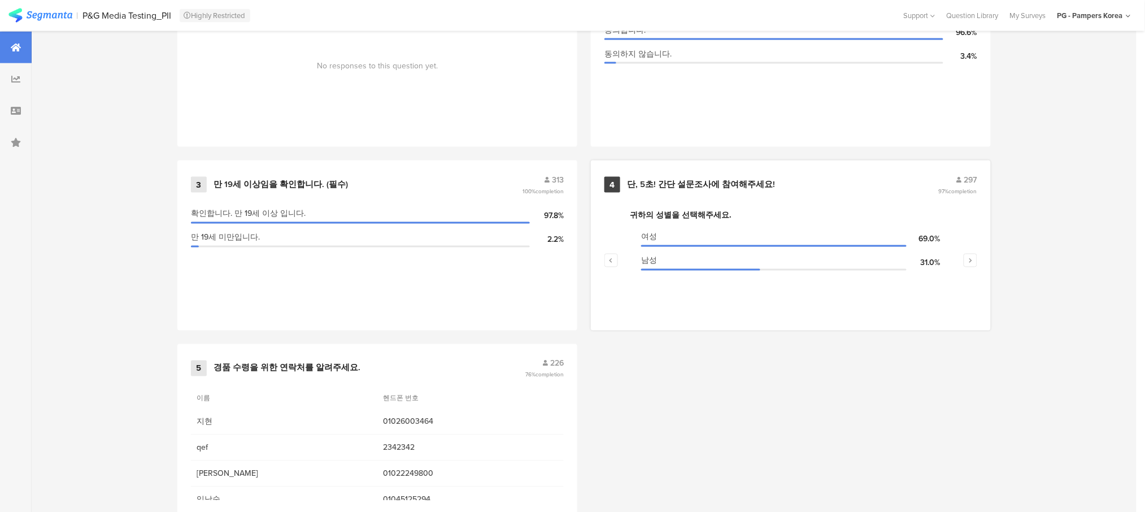
scroll to position [591, 0]
